Goal: Task Accomplishment & Management: Manage account settings

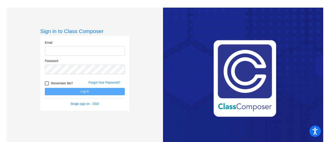
type input "[EMAIL_ADDRESS][DOMAIN_NAME]"
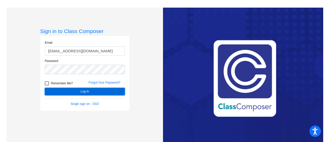
click at [80, 93] on button "Log In" at bounding box center [85, 91] width 80 height 7
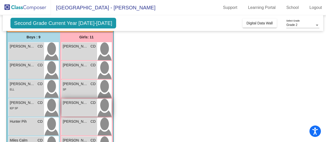
scroll to position [39, 0]
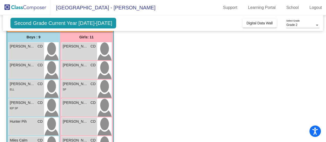
click at [83, 21] on span "Second Grade Current Year [DATE]-[DATE]" at bounding box center [63, 23] width 106 height 11
click at [82, 25] on span "Second Grade Current Year [DATE]-[DATE]" at bounding box center [63, 23] width 106 height 11
click at [254, 22] on span "Digital Data Wall" at bounding box center [259, 23] width 26 height 4
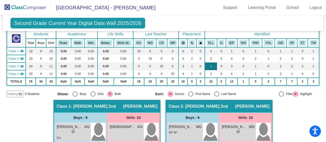
scroll to position [0, 0]
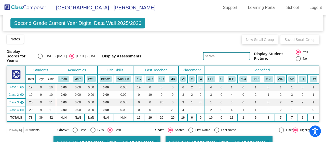
click at [43, 55] on div "Select an option" at bounding box center [40, 56] width 5 height 5
click at [40, 59] on input "[DATE] - [DATE]" at bounding box center [40, 59] width 0 height 0
radio input "true"
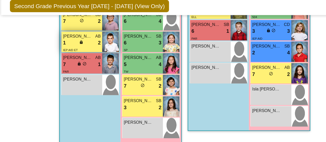
scroll to position [459, 0]
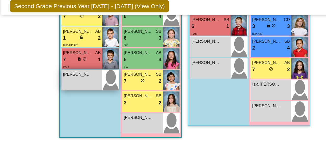
click at [77, 83] on span "[PERSON_NAME]" at bounding box center [69, 82] width 25 height 5
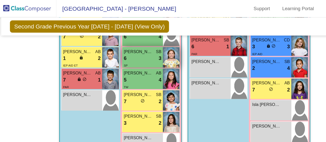
click at [133, 48] on div "6 lock do_not_disturb_alt 3" at bounding box center [126, 51] width 33 height 7
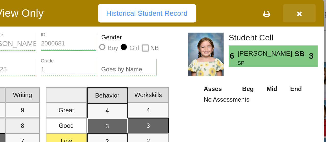
click at [253, 8] on icon "button" at bounding box center [252, 7] width 3 height 4
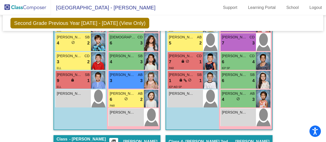
scroll to position [220, 0]
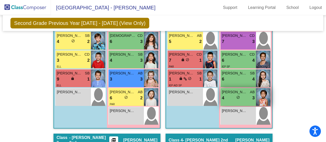
click at [235, 90] on span "[PERSON_NAME]" at bounding box center [234, 92] width 25 height 5
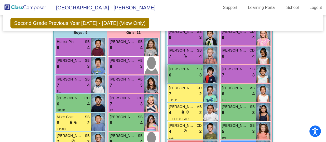
scroll to position [350, 0]
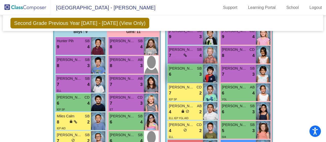
click at [291, 60] on div "Hallway - Hallway Class picture_as_pdf Add Student First Name Last Name Student…" at bounding box center [163, 18] width 313 height 467
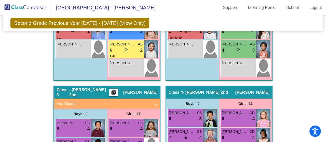
scroll to position [269, 0]
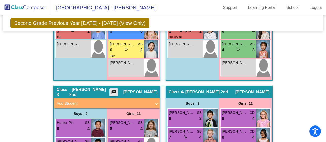
click at [116, 92] on mat-icon "picture_as_pdf" at bounding box center [113, 93] width 6 height 7
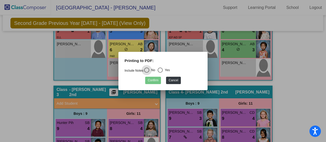
click at [21, 60] on div at bounding box center [163, 71] width 326 height 142
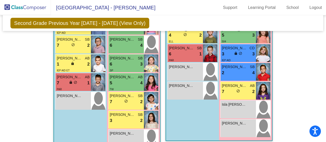
scroll to position [446, 0]
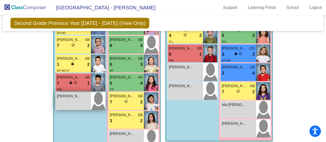
click at [66, 94] on span "[PERSON_NAME]" at bounding box center [69, 96] width 25 height 5
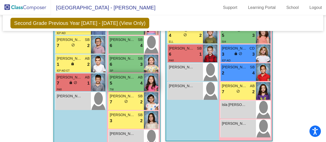
scroll to position [459, 0]
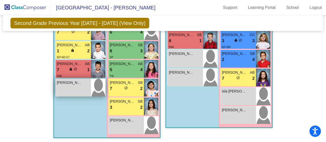
click at [75, 83] on span "[PERSON_NAME]" at bounding box center [69, 82] width 25 height 5
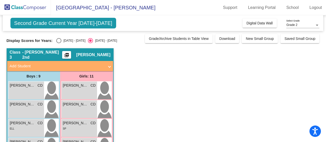
click at [82, 20] on span "Second Grade Current Year [DATE]-[DATE]" at bounding box center [63, 23] width 106 height 11
click at [84, 24] on span "Second Grade Current Year [DATE]-[DATE]" at bounding box center [63, 23] width 106 height 11
click at [80, 25] on span "Second Grade Current Year [DATE]-[DATE]" at bounding box center [63, 23] width 106 height 11
click at [58, 39] on div "Select an option" at bounding box center [58, 40] width 5 height 5
click at [58, 43] on input "[DATE] - [DATE]" at bounding box center [58, 43] width 0 height 0
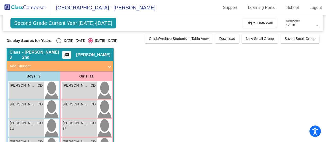
radio input "true"
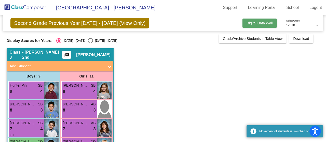
click at [264, 24] on span "Digital Data Wall" at bounding box center [259, 23] width 26 height 4
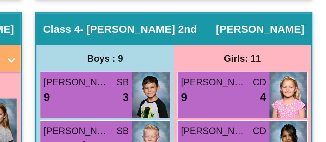
scroll to position [273, 0]
